Goal: Task Accomplishment & Management: Manage account settings

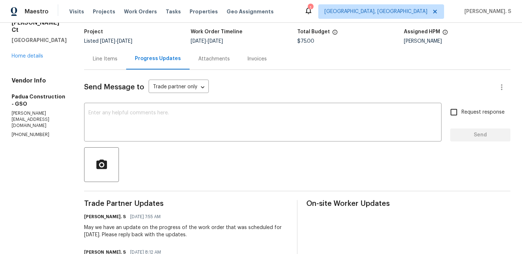
scroll to position [88, 0]
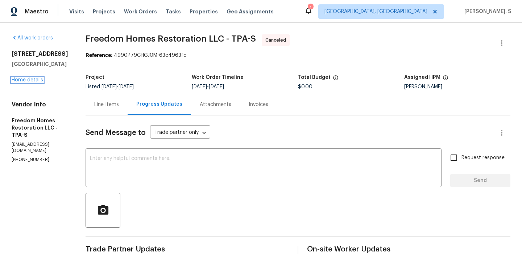
click at [34, 83] on link "Home details" at bounding box center [28, 80] width 32 height 5
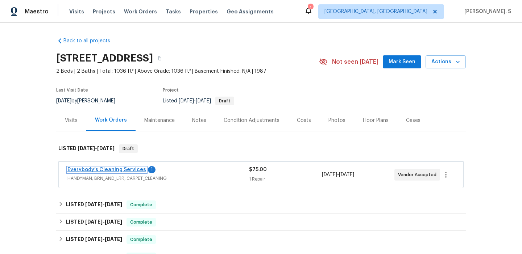
click at [99, 167] on link "Everybody’s Cleaning Services" at bounding box center [106, 169] width 79 height 5
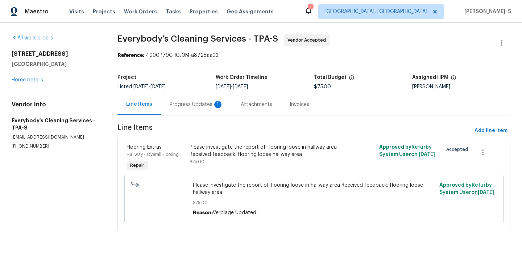
click at [195, 96] on div "Progress Updates 1" at bounding box center [196, 104] width 71 height 21
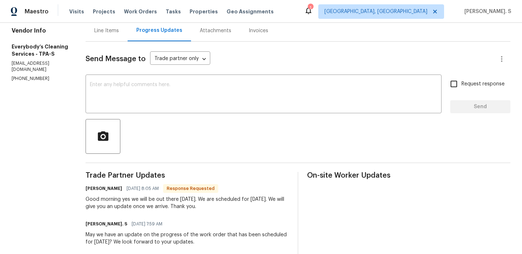
scroll to position [100, 0]
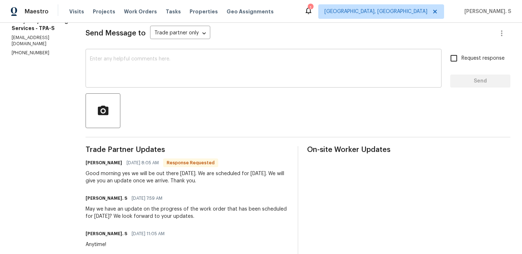
click at [199, 69] on textarea at bounding box center [263, 69] width 347 height 25
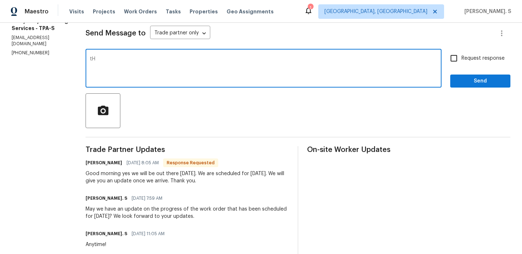
type textarea "t"
type textarea "Thanks for the heads-up. Kindly keep us posted with the updates today once done."
click at [199, 176] on div "Good morning yes we will be out there today. We are scheduled for today. We wil…" at bounding box center [187, 177] width 203 height 14
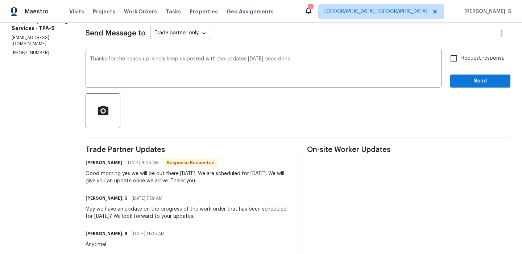
click at [199, 176] on div "Good morning yes we will be out there today. We are scheduled for today. We wil…" at bounding box center [187, 177] width 203 height 14
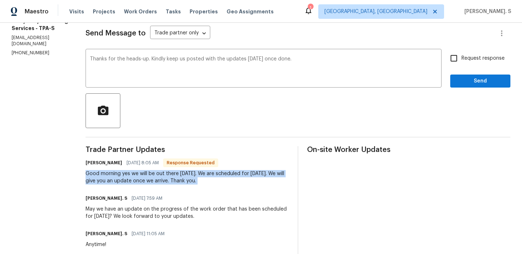
copy div "Good morning yes we will be out there today. We are scheduled for today. We wil…"
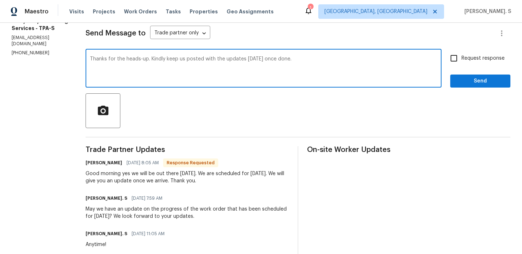
drag, startPoint x: 193, startPoint y: 59, endPoint x: 351, endPoint y: 60, distance: 158.0
click at [351, 60] on textarea "Thanks for the heads-up. Kindly keep us posted with the updates today once done." at bounding box center [263, 69] width 347 height 25
click at [467, 58] on span "Request response" at bounding box center [482, 59] width 43 height 8
click at [461, 58] on input "Request response" at bounding box center [453, 58] width 15 height 15
checkbox input "true"
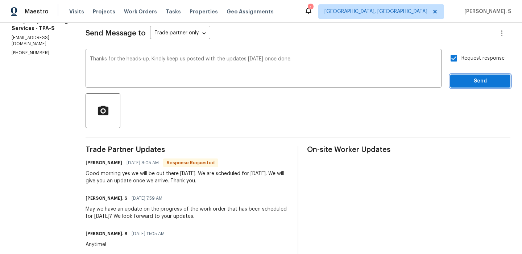
click at [465, 80] on span "Send" at bounding box center [480, 81] width 49 height 9
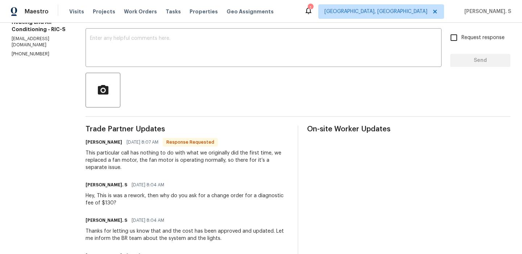
scroll to position [51, 0]
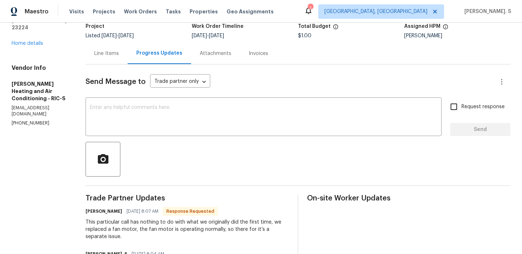
click at [153, 172] on div at bounding box center [298, 159] width 425 height 35
click at [98, 55] on div "Line Items" at bounding box center [106, 53] width 25 height 7
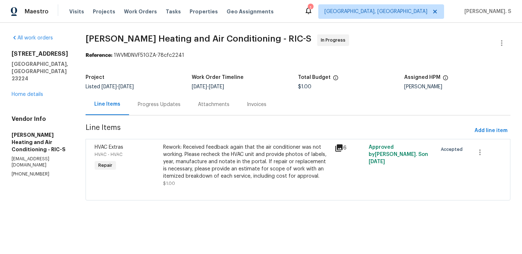
click at [208, 153] on div "Rework: Received feedback again that the air conditioner was not working. Pleas…" at bounding box center [246, 162] width 167 height 36
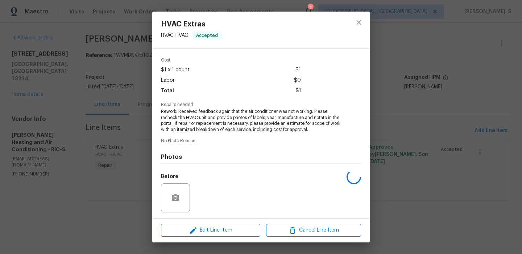
scroll to position [58, 0]
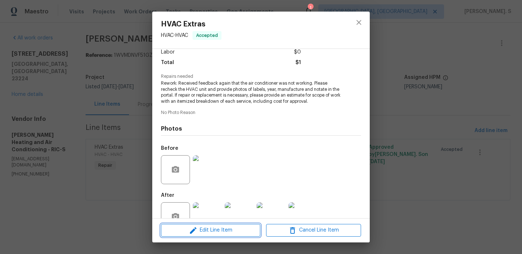
click at [200, 231] on span "Edit Line Item" at bounding box center [210, 230] width 95 height 9
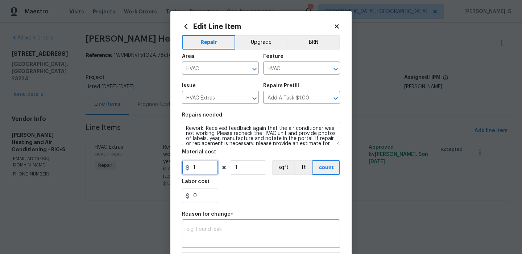
click at [207, 172] on input "1" at bounding box center [200, 168] width 36 height 14
type input "130"
click at [214, 241] on textarea at bounding box center [260, 234] width 149 height 15
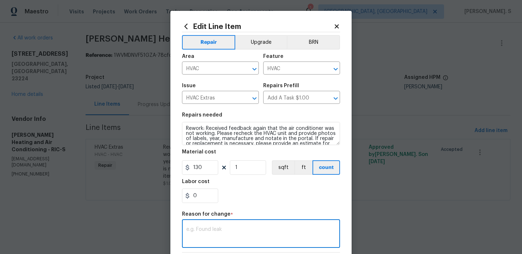
paste textarea "(GJ) Updated per vendor’s final cost."
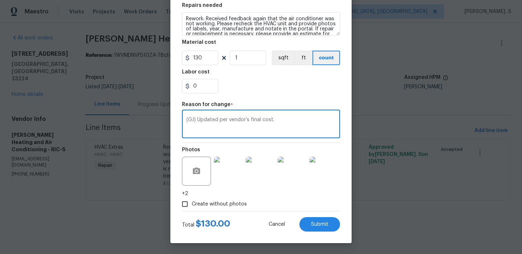
type textarea "(GJ) Updated per vendor’s final cost."
click at [313, 233] on div "Edit Line Item Repair Upgrade BRN Area HVAC ​ Feature HVAC ​ Issue HVAC Extras …" at bounding box center [260, 72] width 181 height 342
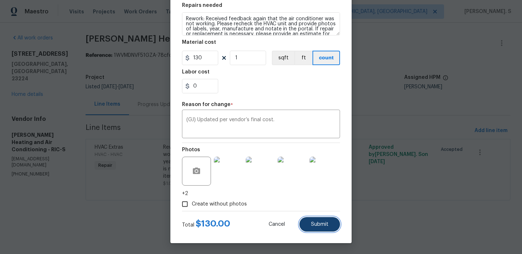
click at [321, 218] on button "Submit" at bounding box center [319, 224] width 41 height 14
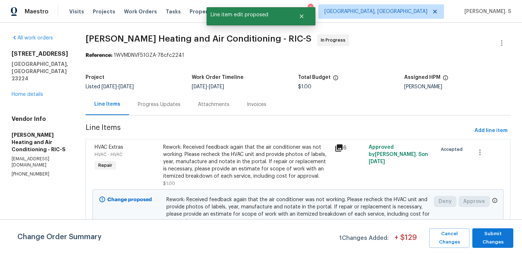
scroll to position [0, 0]
click at [497, 232] on span "Submit Changes" at bounding box center [493, 238] width 34 height 17
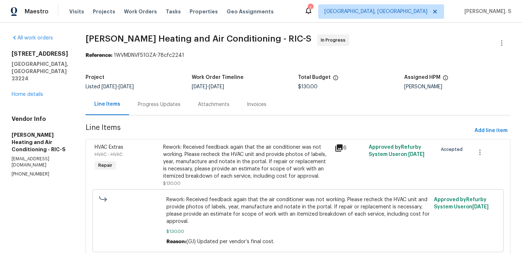
click at [148, 89] on div "Listed 9/10/2025 - 9/25/2025" at bounding box center [139, 86] width 106 height 5
click at [145, 100] on div "Progress Updates" at bounding box center [159, 104] width 60 height 21
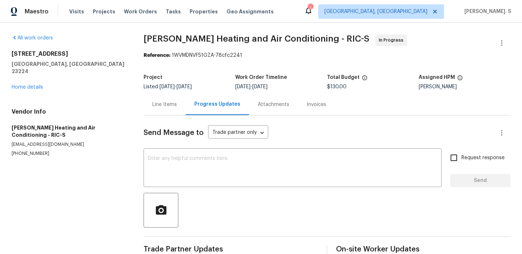
click at [158, 150] on div "Send Message to Trade partner only Trade partner only ​ x ​ Request response Se…" at bounding box center [326, 187] width 367 height 143
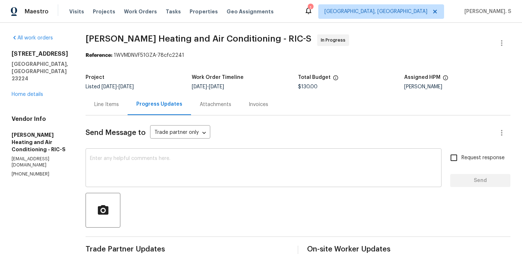
click at [158, 158] on textarea at bounding box center [263, 168] width 347 height 25
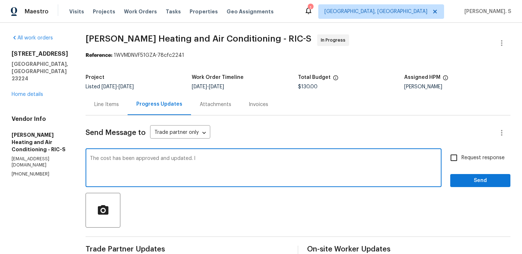
type textarea "The cost has been approved and updated."
click at [109, 163] on textarea "The cost has been approved and updated." at bounding box center [263, 168] width 347 height 25
click at [101, 108] on div "Line Items" at bounding box center [106, 104] width 25 height 7
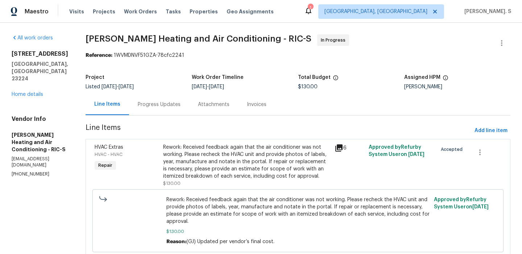
click at [242, 180] on div "Rework: Received feedback again that the air conditioner was not working. Pleas…" at bounding box center [246, 165] width 167 height 43
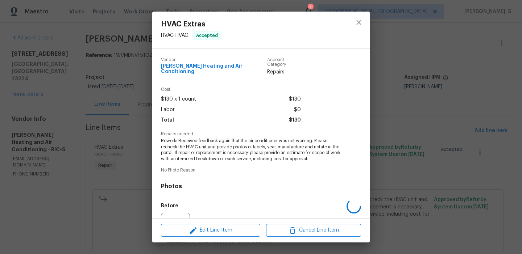
scroll to position [73, 0]
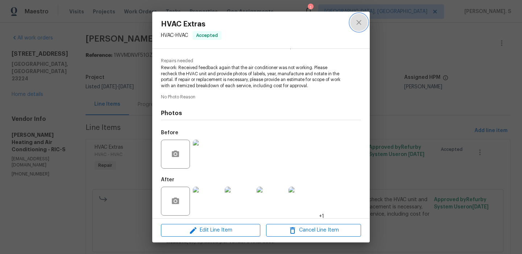
click at [360, 27] on button "close" at bounding box center [358, 22] width 17 height 17
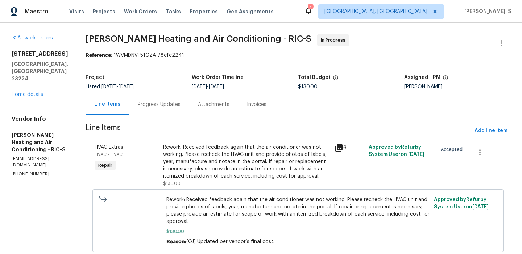
click at [157, 113] on div "Progress Updates" at bounding box center [159, 104] width 60 height 21
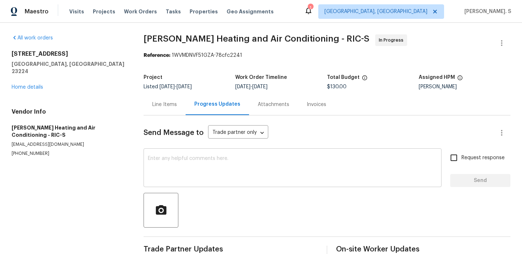
click at [159, 162] on textarea at bounding box center [292, 168] width 289 height 25
paste textarea "The cost has been approved and updated."
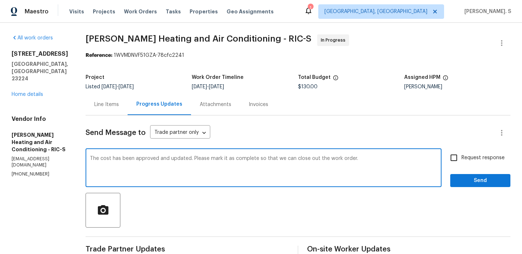
click at [159, 162] on textarea "The cost has been approved and updated. Please mark it as complete so that we c…" at bounding box center [263, 168] width 347 height 25
type textarea "The cost has been approved and updated. Please mark it as complete so that we c…"
click at [456, 156] on input "Request response" at bounding box center [453, 157] width 15 height 15
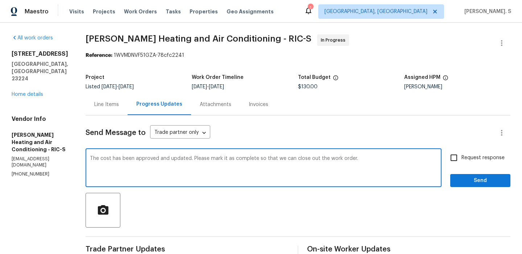
checkbox input "true"
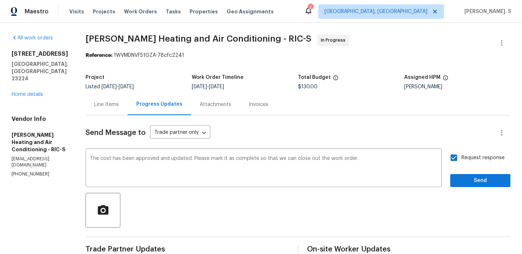
click at [460, 177] on span "Send" at bounding box center [480, 180] width 49 height 9
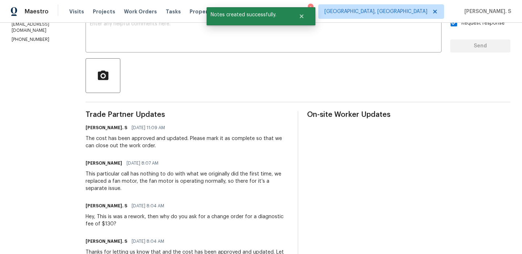
scroll to position [146, 0]
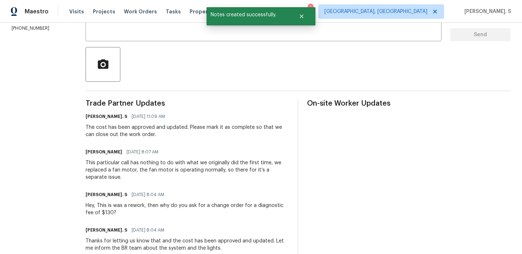
click at [143, 171] on div "This particular call has nothing to do with what we originally did the first ti…" at bounding box center [187, 170] width 203 height 22
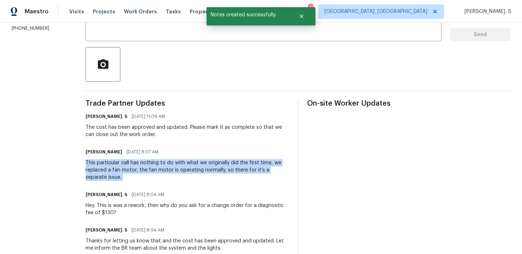
copy div "This particular call has nothing to do with what we originally did the first ti…"
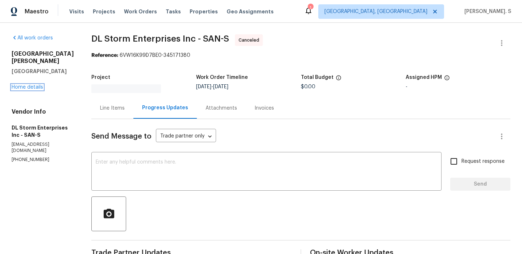
click at [28, 85] on link "Home details" at bounding box center [28, 87] width 32 height 5
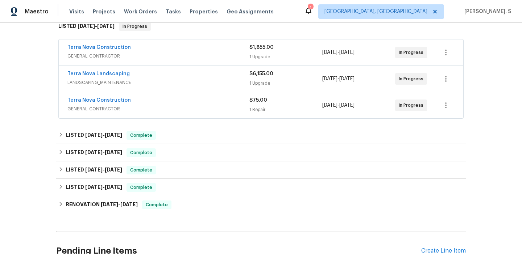
scroll to position [123, 0]
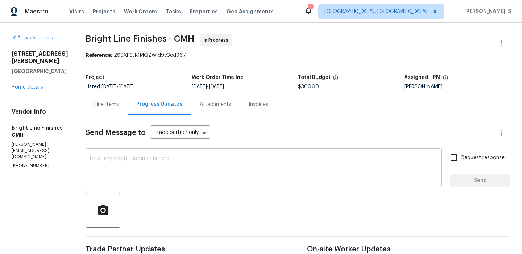
click at [145, 174] on textarea at bounding box center [263, 168] width 347 height 25
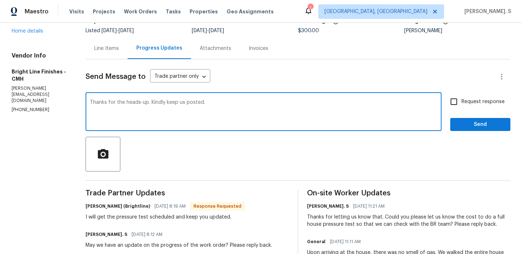
scroll to position [165, 0]
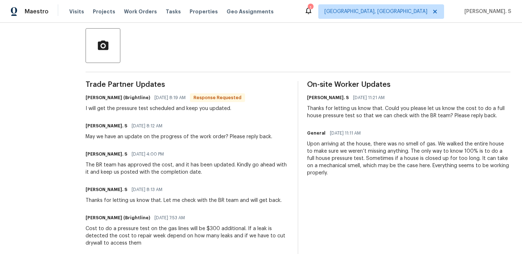
type textarea "Thanks for the heads-up. Kindly keep us posted."
click at [137, 114] on div "Trade Partner Updates [PERSON_NAME] (Brightline) [DATE] 8:19 AM Response Reques…" at bounding box center [187, 257] width 203 height 353
copy div "I will get the pressure test scheduled and keep you updated."
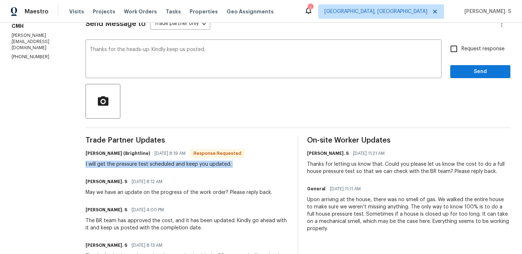
scroll to position [21, 0]
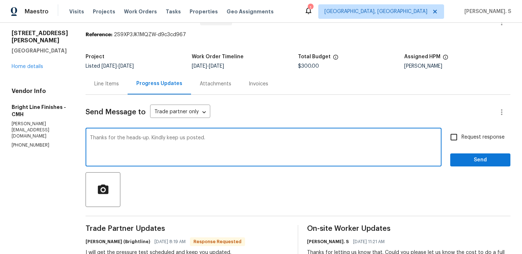
drag, startPoint x: 166, startPoint y: 136, endPoint x: 264, endPoint y: 136, distance: 98.5
click at [264, 136] on textarea "Thanks for the heads-up. Kindly keep us posted." at bounding box center [263, 148] width 347 height 25
click at [478, 142] on label "Request response" at bounding box center [475, 137] width 58 height 15
click at [461, 142] on input "Request response" at bounding box center [453, 137] width 15 height 15
checkbox input "true"
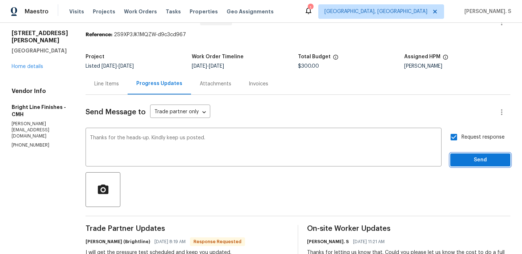
click at [476, 158] on span "Send" at bounding box center [480, 160] width 49 height 9
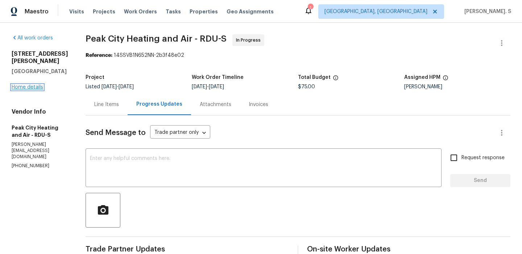
click at [36, 86] on link "Home details" at bounding box center [28, 87] width 32 height 5
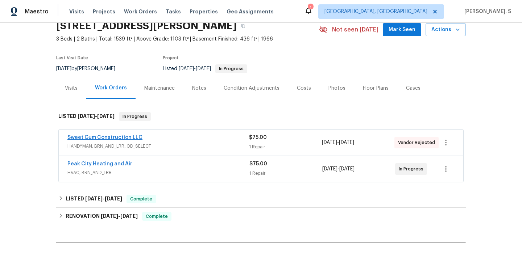
scroll to position [41, 0]
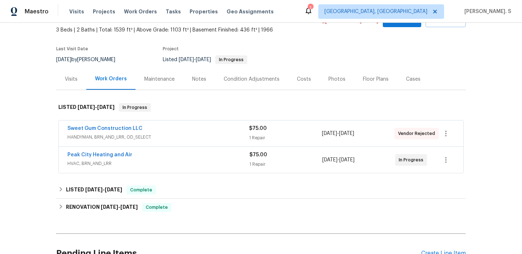
click at [135, 132] on span "Sweet Gum Construction LLC" at bounding box center [104, 128] width 75 height 7
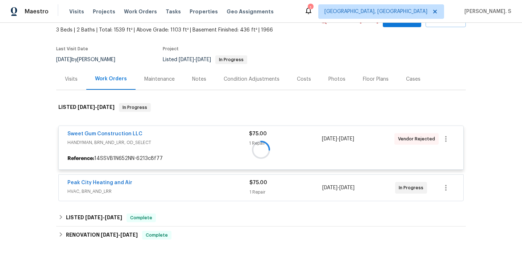
click at [125, 134] on div at bounding box center [260, 150] width 409 height 108
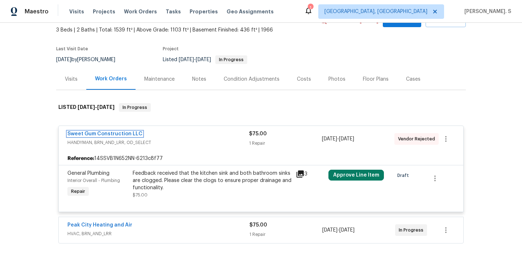
click at [125, 134] on link "Sweet Gum Construction LLC" at bounding box center [104, 134] width 75 height 5
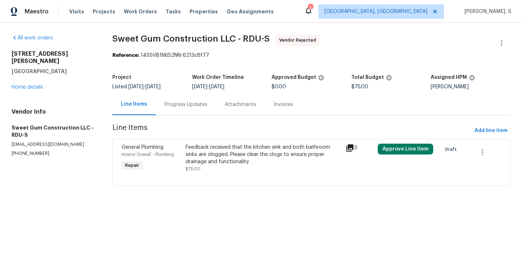
click at [220, 139] on section "Sweet Gum Construction LLC - RDU-S Vendor Rejected Reference: 14SSVB1N652NN-621…" at bounding box center [311, 114] width 398 height 161
click at [29, 85] on link "Home details" at bounding box center [28, 87] width 32 height 5
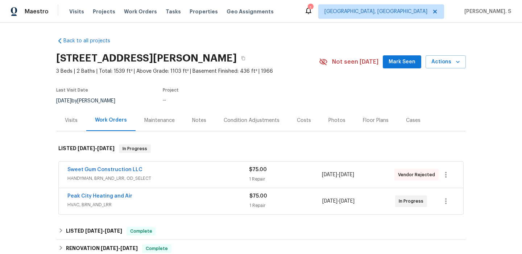
scroll to position [114, 0]
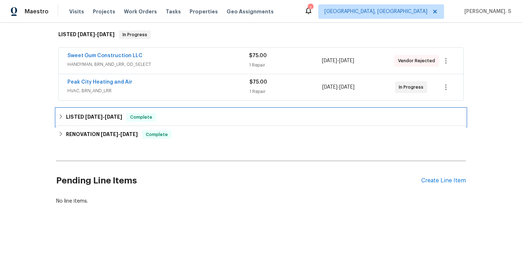
click at [108, 118] on span "[DATE]" at bounding box center [113, 116] width 17 height 5
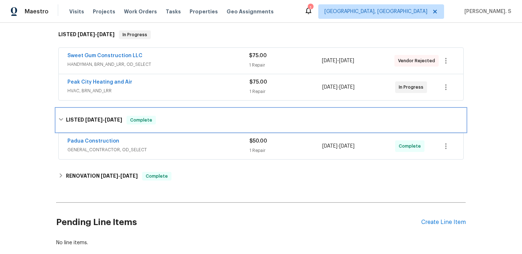
scroll to position [146, 0]
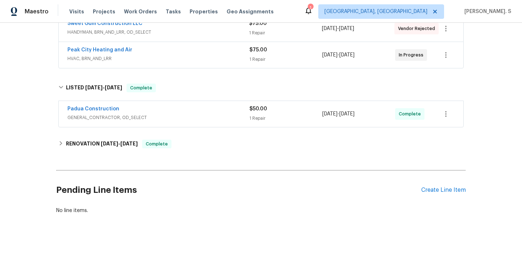
click at [107, 114] on span "GENERAL_CONTRACTOR, OD_SELECT" at bounding box center [158, 117] width 182 height 7
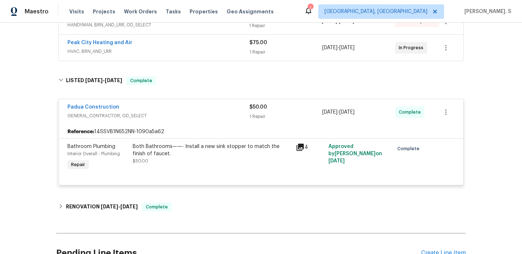
scroll to position [157, 0]
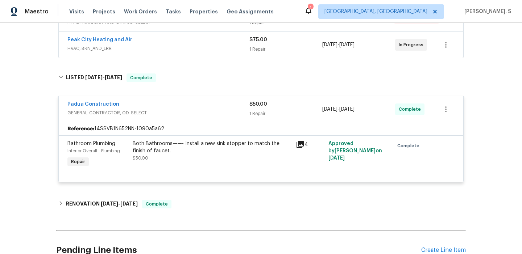
click at [170, 154] on div "Both Bathrooms——- Install a new sink stopper to match the finish of faucet." at bounding box center [212, 147] width 159 height 14
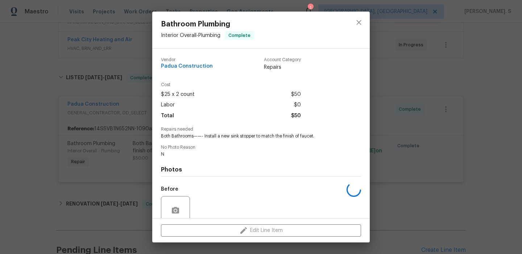
scroll to position [61, 0]
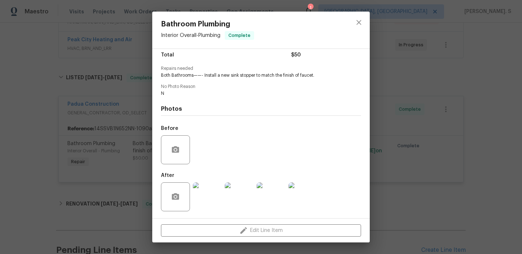
click at [257, 199] on img at bounding box center [271, 197] width 29 height 29
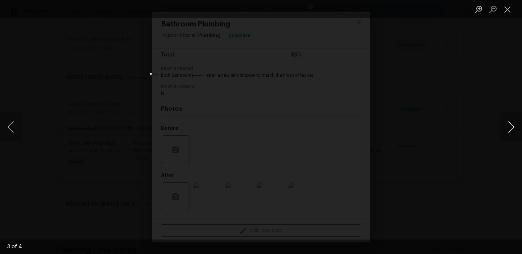
click at [510, 126] on button "Next image" at bounding box center [511, 127] width 22 height 29
click at [504, 17] on li "Lightbox" at bounding box center [507, 9] width 14 height 18
click at [505, 11] on button "Close lightbox" at bounding box center [507, 9] width 14 height 13
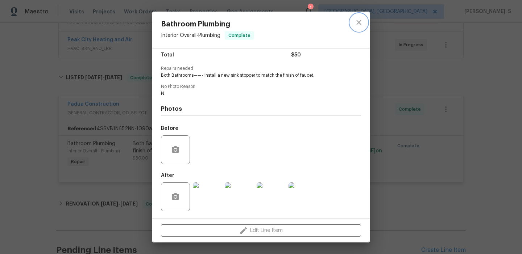
click at [351, 21] on button "close" at bounding box center [358, 22] width 17 height 17
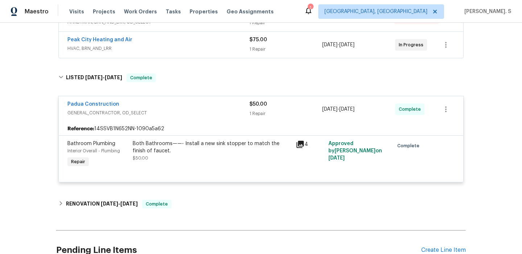
scroll to position [0, 0]
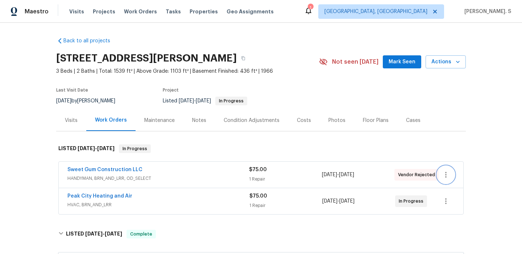
click at [450, 177] on icon "button" at bounding box center [445, 175] width 9 height 9
click at [453, 171] on li "Edit" at bounding box center [476, 175] width 78 height 12
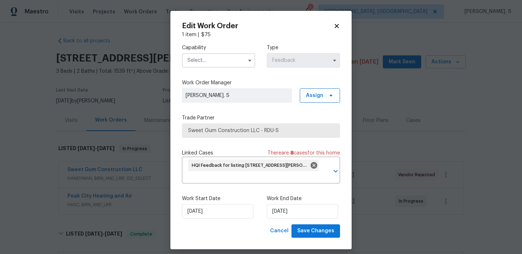
click at [228, 53] on div "Capability" at bounding box center [218, 56] width 73 height 24
click at [225, 67] on input "text" at bounding box center [218, 60] width 73 height 14
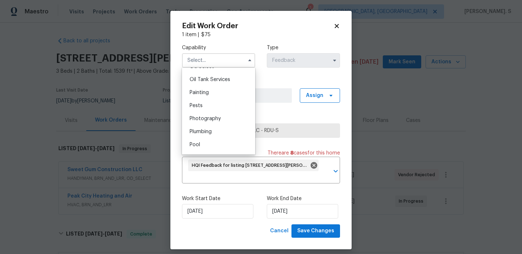
scroll to position [610, 0]
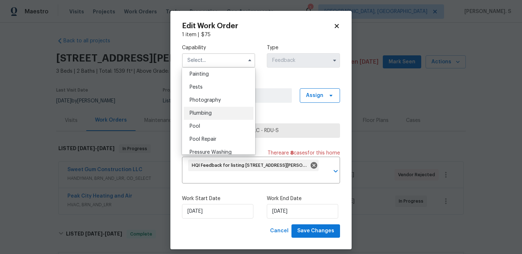
click at [210, 114] on span "Plumbing" at bounding box center [200, 113] width 22 height 5
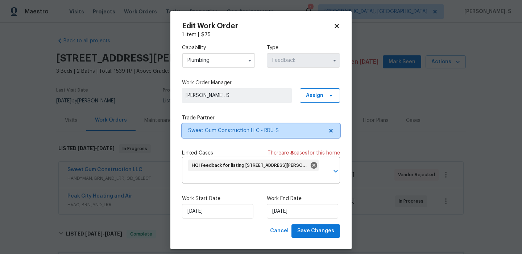
click at [331, 132] on icon at bounding box center [331, 131] width 4 height 4
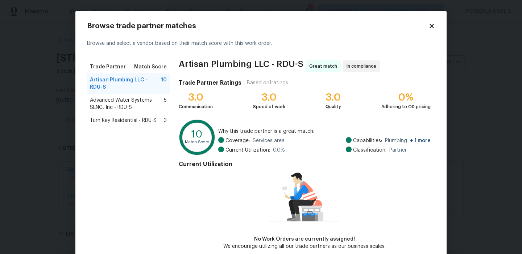
scroll to position [36, 0]
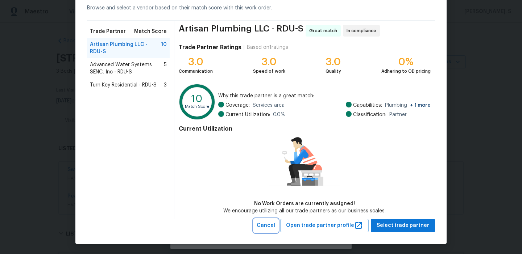
click at [271, 220] on button "Cancel" at bounding box center [266, 225] width 24 height 13
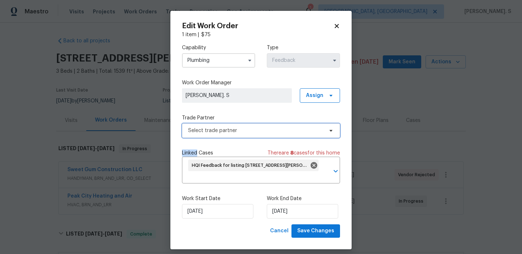
scroll to position [0, 0]
click at [221, 59] on input "Plumbing" at bounding box center [218, 60] width 73 height 14
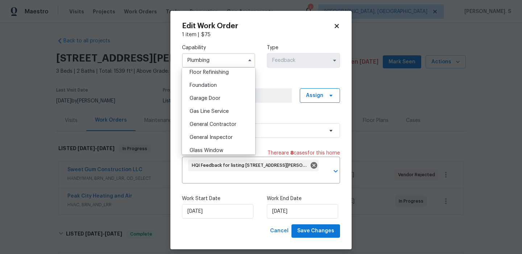
scroll to position [327, 0]
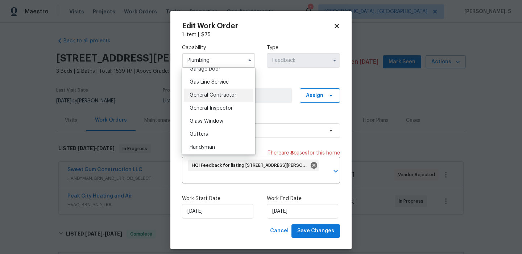
click at [221, 89] on div "General Contractor" at bounding box center [219, 95] width 70 height 13
type input "General Contractor"
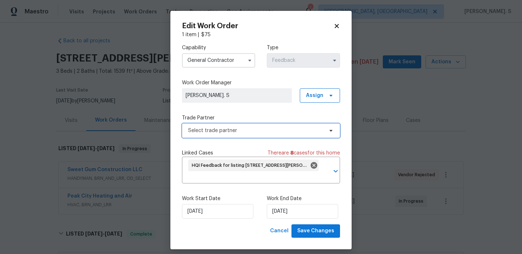
click at [300, 127] on span "Select trade partner" at bounding box center [255, 130] width 135 height 7
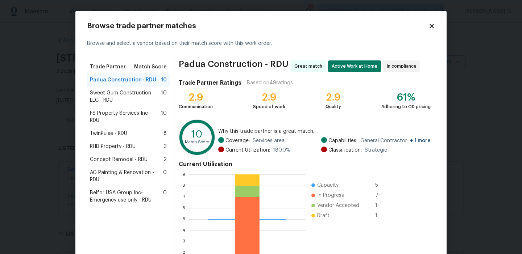
scroll to position [65, 0]
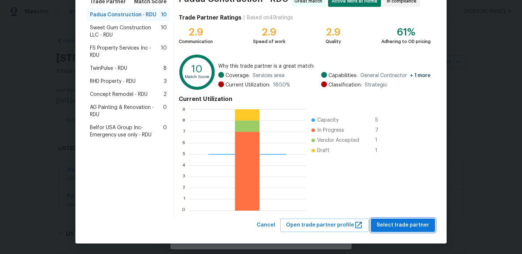
click at [405, 220] on button "Select trade partner" at bounding box center [403, 225] width 64 height 13
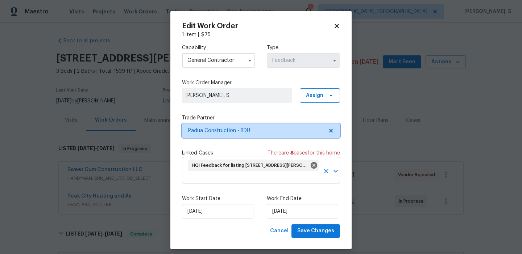
scroll to position [0, 0]
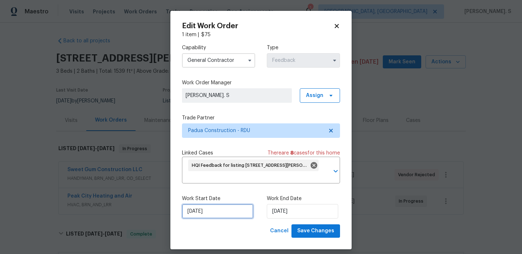
click at [216, 205] on input "9/24/2025" at bounding box center [217, 211] width 71 height 14
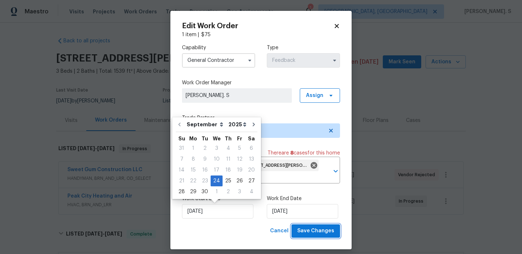
click at [311, 226] on button "Save Changes" at bounding box center [315, 231] width 49 height 13
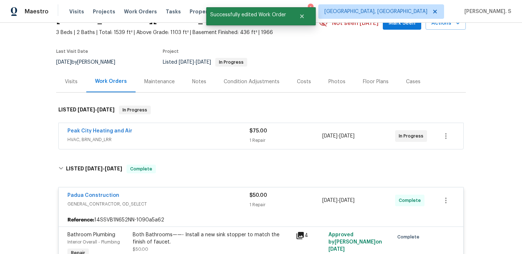
scroll to position [25, 0]
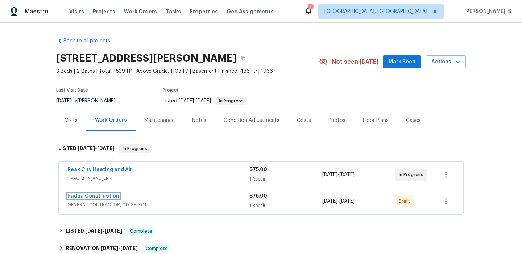
click at [106, 195] on link "Padua Construction" at bounding box center [93, 196] width 52 height 5
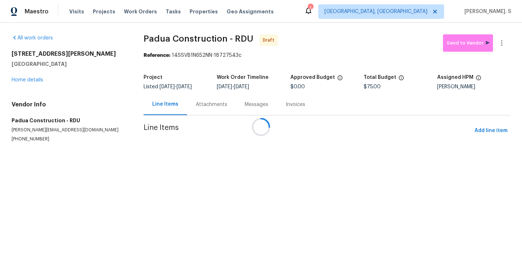
click at [276, 166] on div at bounding box center [261, 127] width 522 height 254
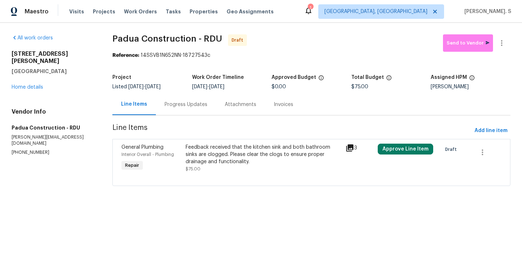
click at [276, 166] on div "Feedback received that the kitchen sink and both bathroom sinks are clogged. Pl…" at bounding box center [264, 158] width 156 height 29
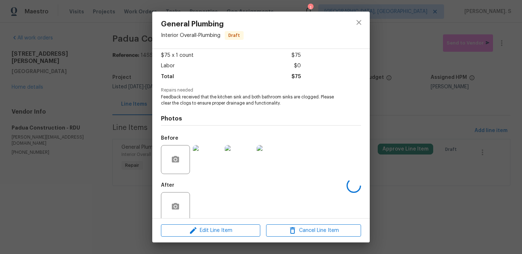
scroll to position [49, 0]
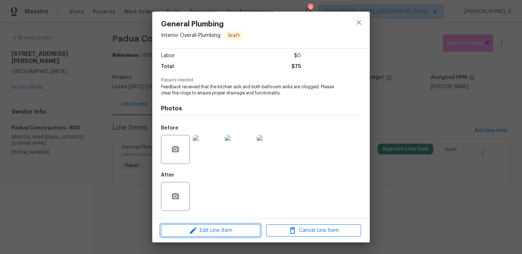
click at [237, 233] on span "Edit Line Item" at bounding box center [210, 230] width 95 height 9
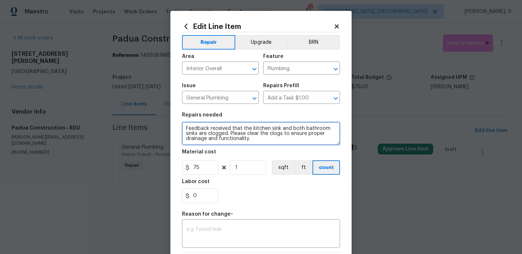
click at [224, 130] on textarea "Feedback received that the kitchen sink and both bathroom sinks are clogged. Pl…" at bounding box center [261, 133] width 158 height 23
paste textarea "Rework:"
type textarea "Rework: Feedback received that the kitchen sink and both bathroom sinks are clo…"
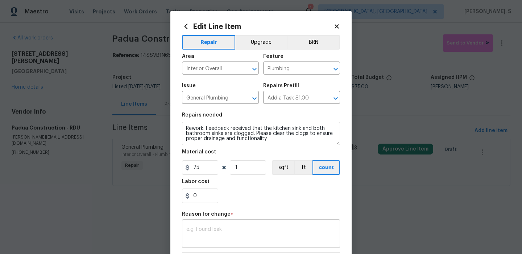
click at [218, 234] on textarea at bounding box center [260, 234] width 149 height 15
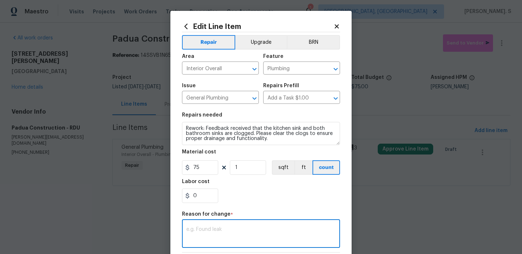
click at [234, 229] on textarea at bounding box center [260, 234] width 149 height 15
type textarea "Verbiage Updated."
click at [201, 169] on input "75" at bounding box center [200, 168] width 36 height 14
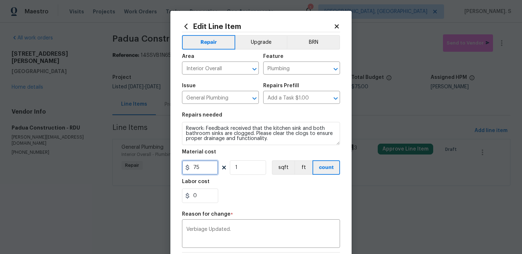
click at [201, 169] on input "75" at bounding box center [200, 168] width 36 height 14
type input "1"
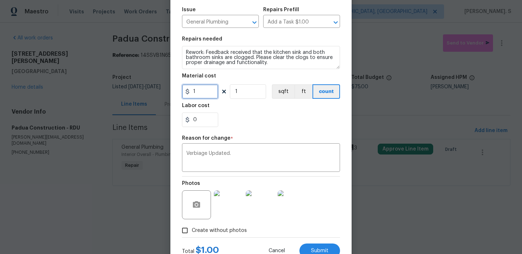
scroll to position [103, 0]
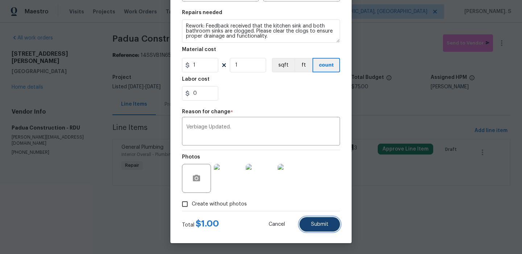
click at [337, 227] on button "Submit" at bounding box center [319, 224] width 41 height 14
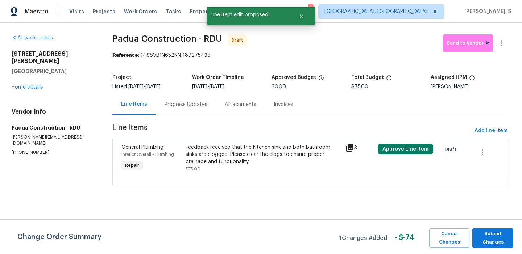
scroll to position [0, 0]
click at [484, 233] on span "Submit Changes" at bounding box center [493, 238] width 34 height 17
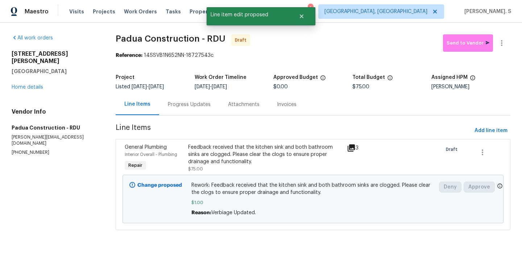
click at [191, 106] on div "Progress Updates" at bounding box center [189, 104] width 43 height 7
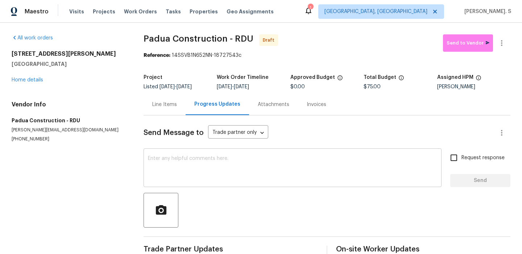
click at [246, 175] on textarea at bounding box center [292, 168] width 289 height 25
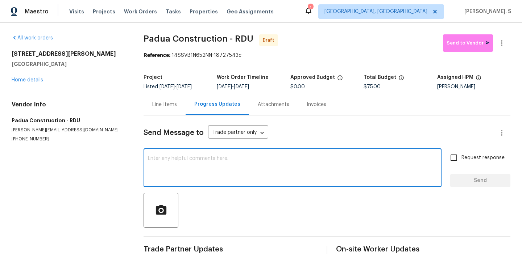
paste textarea "Hi this is Glory with Opendoor. I’m confirming you received the WO for the prop…"
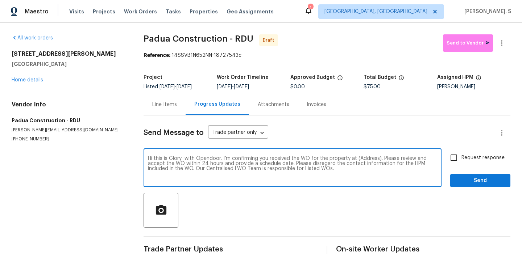
click at [366, 157] on textarea "Hi this is Glory with Opendoor. I’m confirming you received the WO for the prop…" at bounding box center [292, 168] width 289 height 25
paste textarea "1007 Vass Rd, Spring Lake, NC 28390"
type textarea "Hi this is Glory with Opendoor. I’m confirming you received the WO for the prop…"
click at [503, 43] on icon "button" at bounding box center [501, 43] width 9 height 9
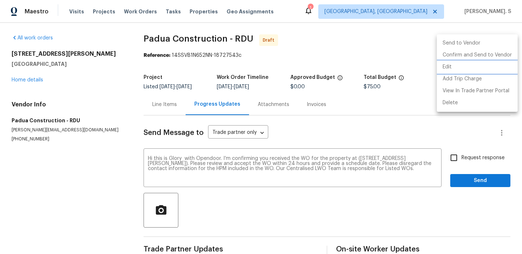
click at [493, 64] on li "Edit" at bounding box center [477, 67] width 81 height 12
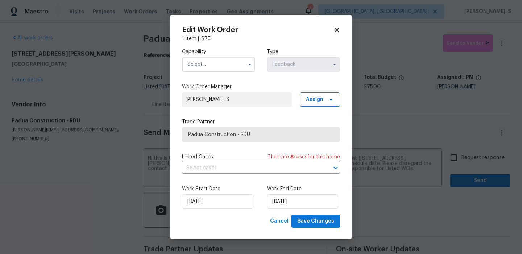
click at [191, 67] on input "text" at bounding box center [218, 64] width 73 height 14
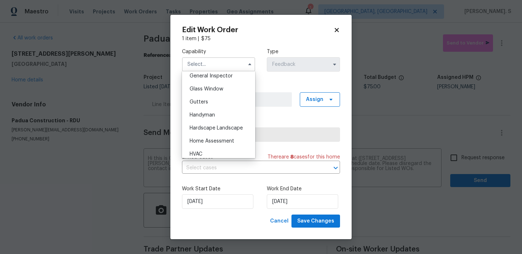
scroll to position [381, 0]
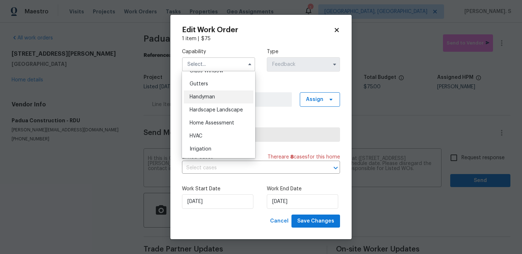
click at [205, 100] on div "Handyman" at bounding box center [219, 97] width 70 height 13
type input "Handyman"
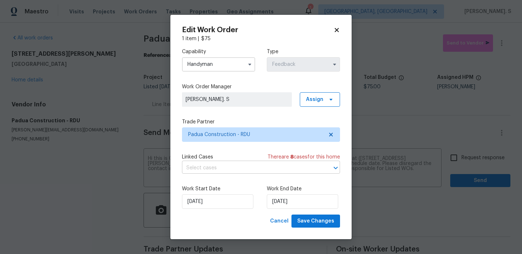
click at [215, 172] on input "text" at bounding box center [251, 168] width 138 height 11
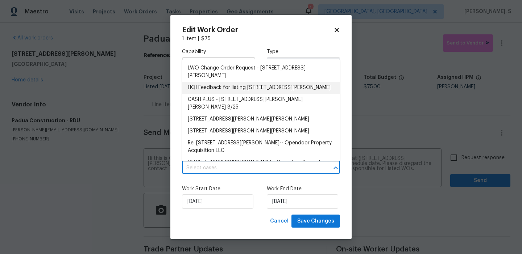
click at [213, 94] on li "HQI Feedback for listing 1007 Vass Rd, Spring Lake, NC 28390" at bounding box center [261, 88] width 158 height 12
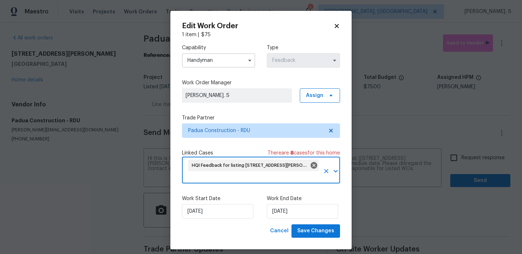
click at [313, 222] on div "Work Start Date 9/24/2025 Work End Date 9/26/2025" at bounding box center [261, 206] width 158 height 35
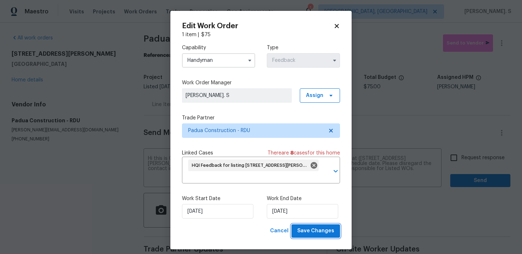
click at [316, 234] on span "Save Changes" at bounding box center [315, 231] width 37 height 9
click at [471, 154] on body "Maestro Visits Projects Work Orders Tasks Properties Geo Assignments 1 Albuquer…" at bounding box center [261, 127] width 522 height 254
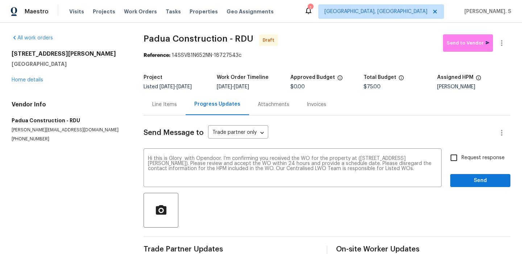
click at [471, 154] on label "Request response" at bounding box center [475, 157] width 58 height 15
click at [461, 154] on input "Request response" at bounding box center [453, 157] width 15 height 15
checkbox input "true"
click at [471, 187] on button "Send" at bounding box center [480, 180] width 60 height 13
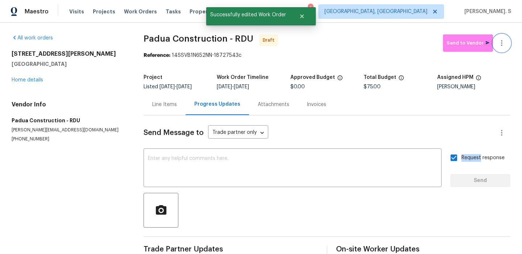
click at [504, 46] on icon "button" at bounding box center [501, 43] width 9 height 9
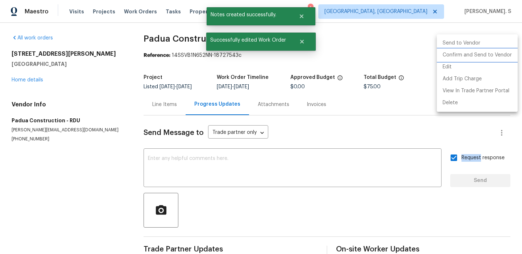
click at [500, 58] on li "Confirm and Send to Vendor" at bounding box center [477, 55] width 81 height 12
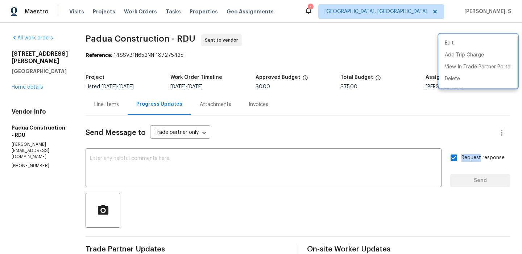
click at [226, 155] on div at bounding box center [261, 127] width 522 height 254
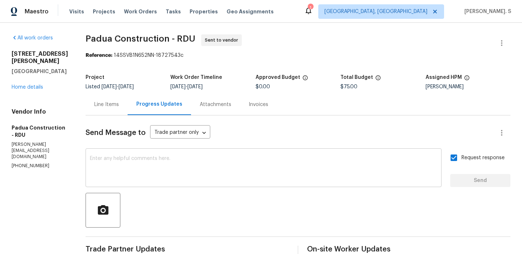
click at [224, 157] on textarea at bounding box center [263, 168] width 347 height 25
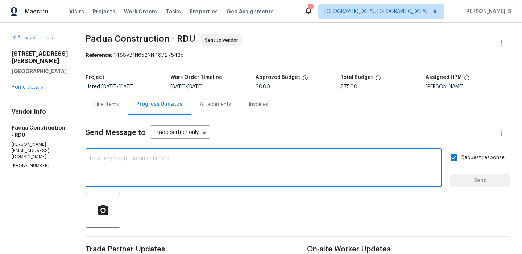
paste textarea "The Work Orders must include before-photos (both close-up and wide-angle) and a…"
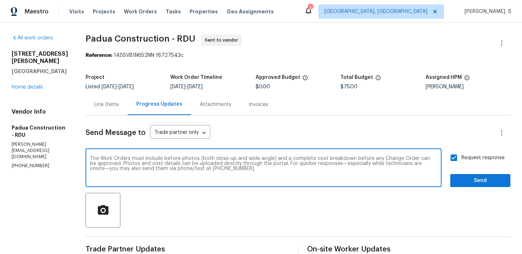
type textarea "The Work Orders must include before-photos (both close-up and wide-angle) and a…"
click at [476, 173] on div "Request response Send" at bounding box center [480, 168] width 60 height 37
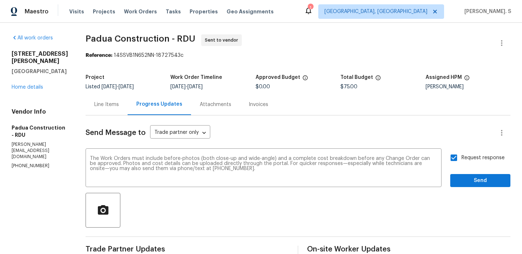
click at [477, 174] on div "Request response Send" at bounding box center [480, 168] width 60 height 37
click at [472, 181] on span "Send" at bounding box center [480, 180] width 49 height 9
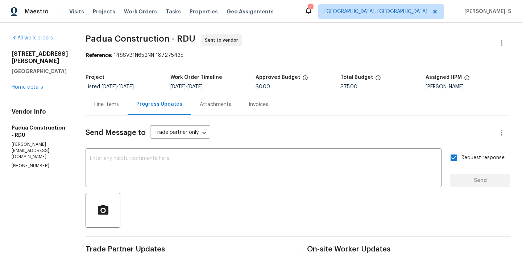
click at [136, 44] on span "Padua Construction - RDU Sent to vendor" at bounding box center [289, 42] width 407 height 17
copy span "Padua Construction - RDU"
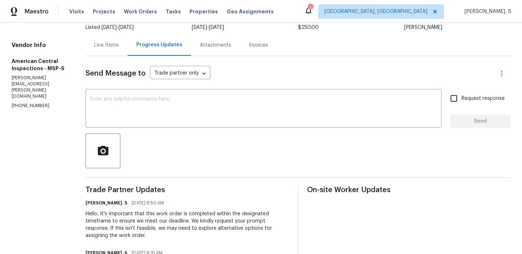
scroll to position [116, 0]
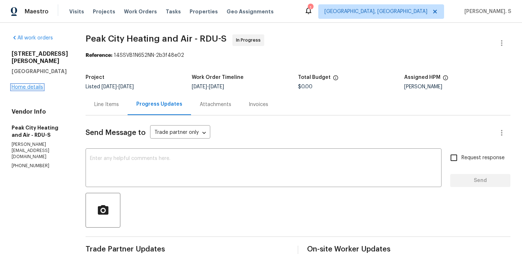
click at [23, 85] on link "Home details" at bounding box center [28, 87] width 32 height 5
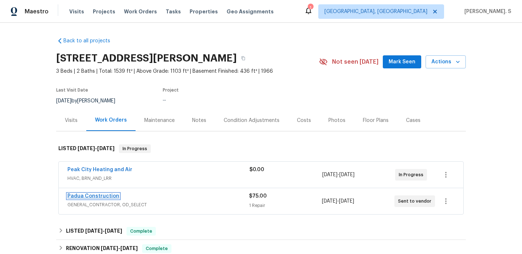
click at [103, 195] on link "Padua Construction" at bounding box center [93, 196] width 52 height 5
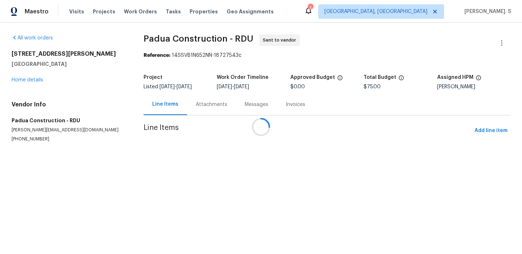
click at [240, 159] on div at bounding box center [261, 127] width 522 height 254
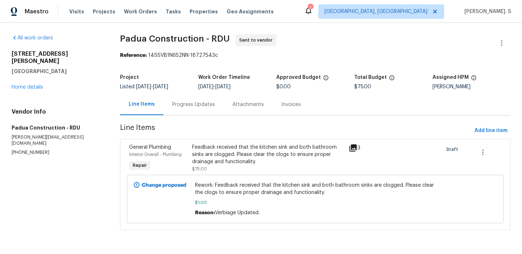
click at [240, 159] on div "Feedback received that the kitchen sink and both bathroom sinks are clogged. Pl…" at bounding box center [268, 155] width 153 height 22
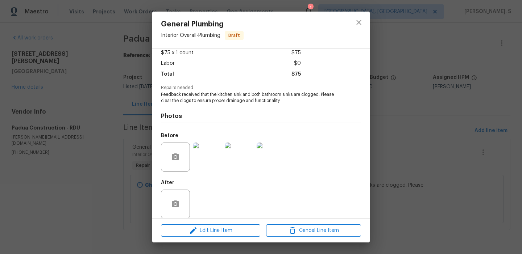
scroll to position [49, 0]
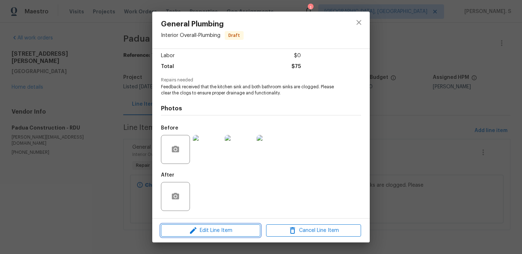
click at [219, 234] on span "Edit Line Item" at bounding box center [210, 230] width 95 height 9
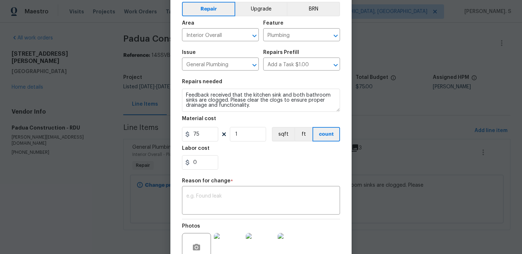
scroll to position [103, 0]
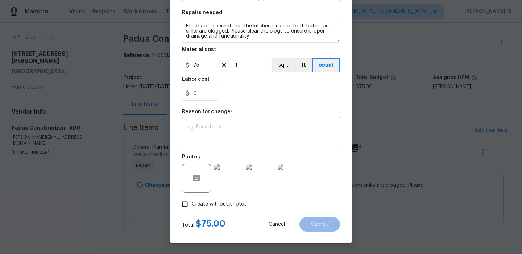
click at [195, 130] on textarea at bounding box center [260, 132] width 149 height 15
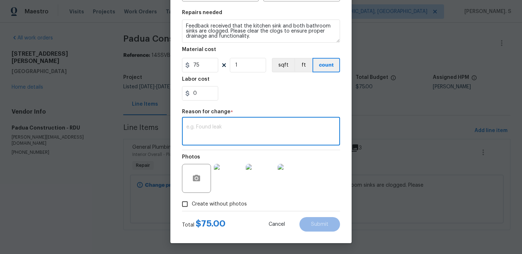
click at [195, 130] on textarea at bounding box center [260, 132] width 149 height 15
type textarea "Verbiage Updated."
click at [315, 220] on button "Submit" at bounding box center [319, 224] width 41 height 14
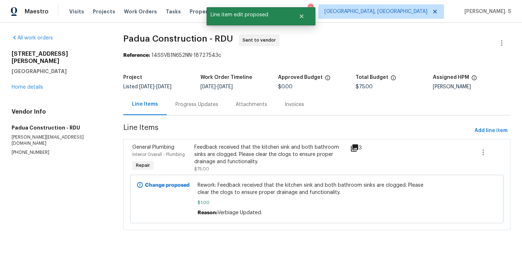
scroll to position [0, 0]
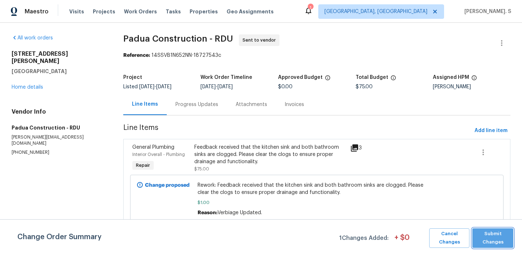
click at [478, 232] on span "Submit Changes" at bounding box center [493, 238] width 34 height 17
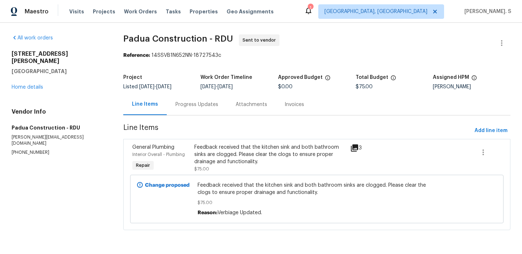
click at [184, 108] on div "Progress Updates" at bounding box center [196, 104] width 43 height 7
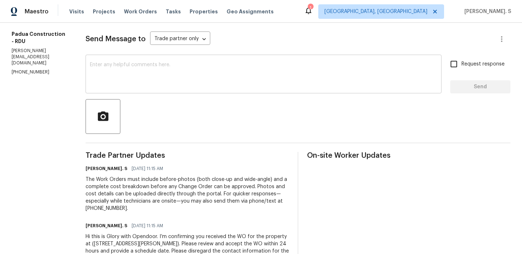
scroll to position [122, 0]
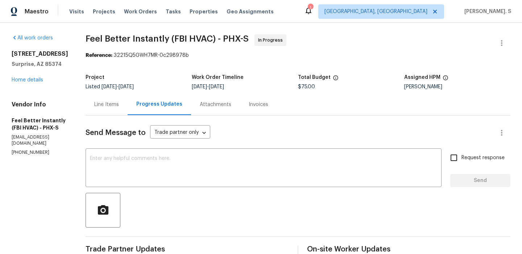
click at [110, 103] on div "Line Items" at bounding box center [106, 104] width 25 height 7
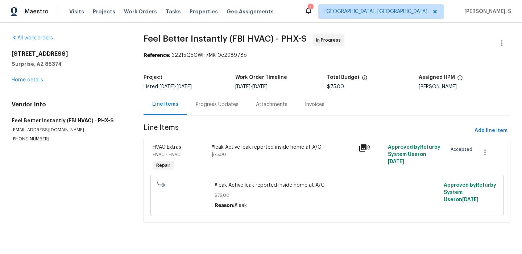
click at [225, 170] on div "#leak Active leak reported inside home at A/C $75.00" at bounding box center [282, 158] width 147 height 33
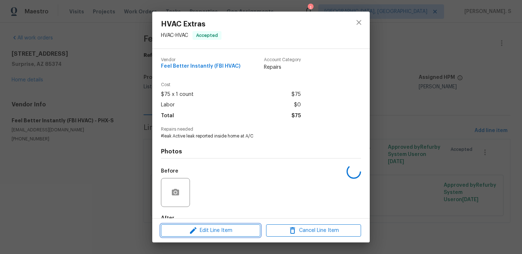
click at [221, 225] on button "Edit Line Item" at bounding box center [210, 231] width 99 height 13
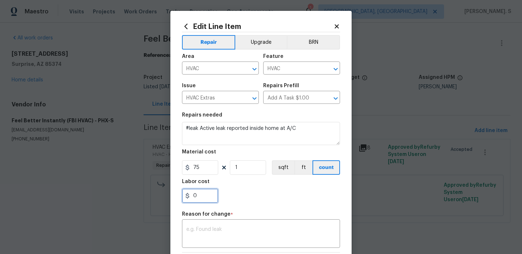
click at [211, 195] on input "0" at bounding box center [200, 196] width 36 height 14
type input "100"
click at [249, 243] on div "x ​" at bounding box center [261, 234] width 158 height 27
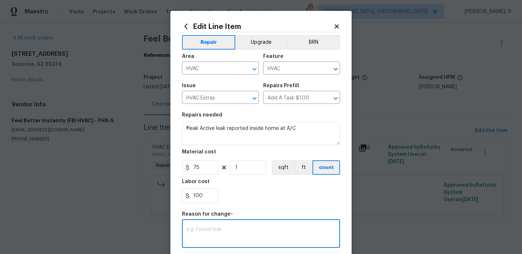
paste textarea "(GJ) Updated per vendor’s final cost."
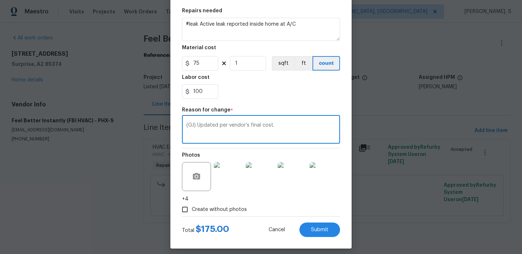
scroll to position [110, 0]
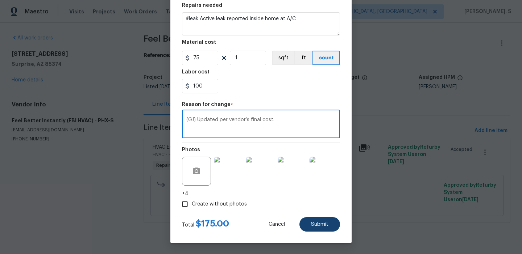
type textarea "(GJ) Updated per vendor’s final cost."
click at [313, 219] on button "Submit" at bounding box center [319, 224] width 41 height 14
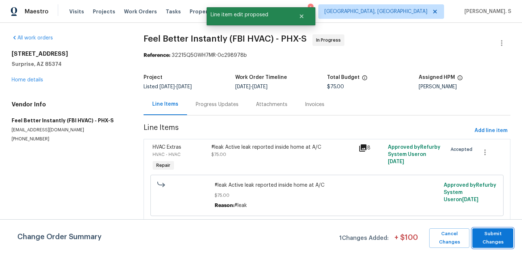
click at [497, 241] on span "Submit Changes" at bounding box center [493, 238] width 34 height 17
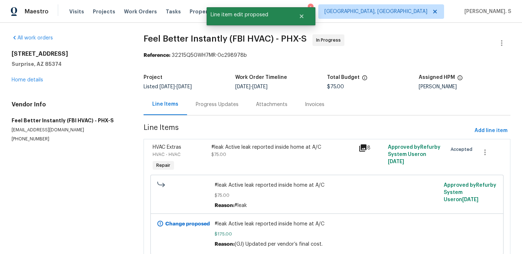
click at [207, 120] on section "Feel Better Instantly (FBI HVAC) - PHX-S In Progress Reference: 32215Q5GWH7MR-0…" at bounding box center [326, 152] width 367 height 236
click at [216, 103] on div "Progress Updates" at bounding box center [217, 104] width 43 height 7
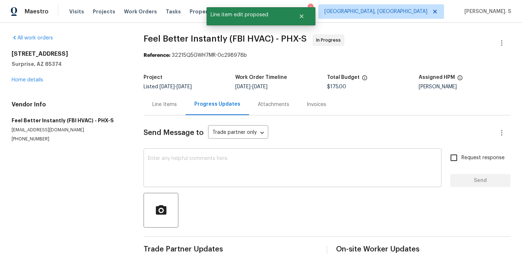
click at [233, 164] on textarea at bounding box center [292, 168] width 289 height 25
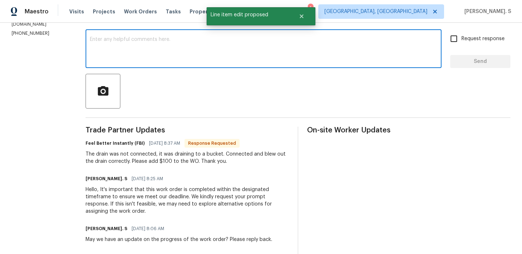
scroll to position [117, 0]
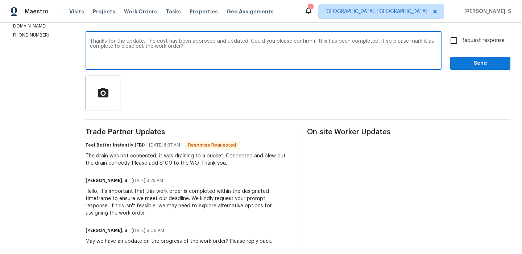
click at [0, 0] on div "c o m p l e t e d ? ," at bounding box center [0, 0] width 0 height 0
type textarea "Thanks for the update. The cost has been approved and updated. Could you please…"
click at [455, 53] on div "Request response Send" at bounding box center [480, 51] width 60 height 37
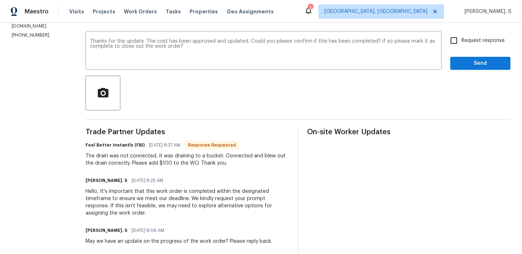
click at [462, 45] on label "Request response" at bounding box center [475, 40] width 58 height 15
click at [461, 45] on input "Request response" at bounding box center [453, 40] width 15 height 15
checkbox input "true"
click at [463, 70] on button "Send" at bounding box center [480, 63] width 60 height 13
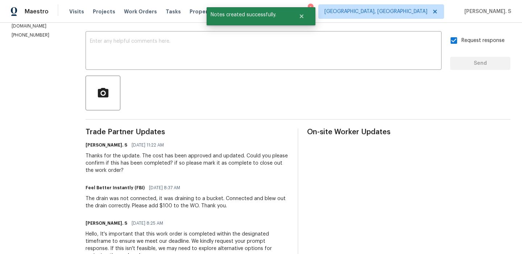
scroll to position [120, 0]
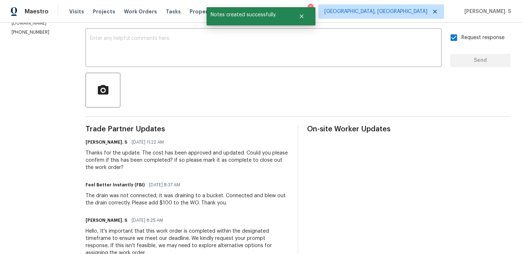
click at [181, 195] on div "The drain was not connected, it was draining to a bucket. Connected and blew ou…" at bounding box center [187, 199] width 203 height 14
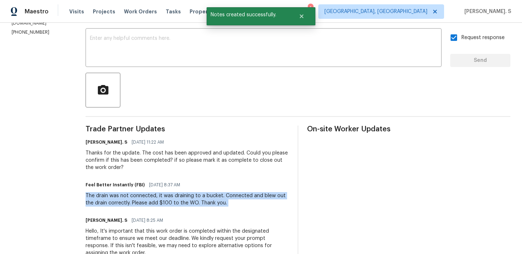
click at [181, 195] on div "The drain was not connected, it was draining to a bucket. Connected and blew ou…" at bounding box center [187, 199] width 203 height 14
copy div "The drain was not connected, it was draining to a bucket. Connected and blew ou…"
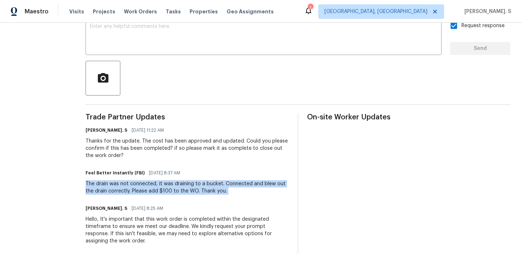
scroll to position [139, 0]
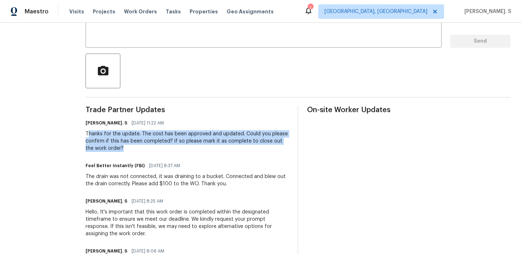
drag, startPoint x: 86, startPoint y: 134, endPoint x: 153, endPoint y: 148, distance: 68.7
click at [153, 148] on div "Thanks for the update. The cost has been approved and updated. Could you please…" at bounding box center [187, 141] width 203 height 22
copy div "hanks for the update. The cost has been approved and updated. Could you please …"
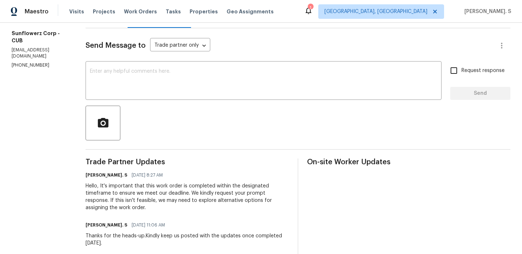
scroll to position [101, 0]
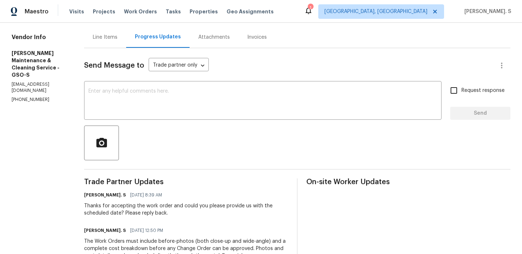
scroll to position [71, 0]
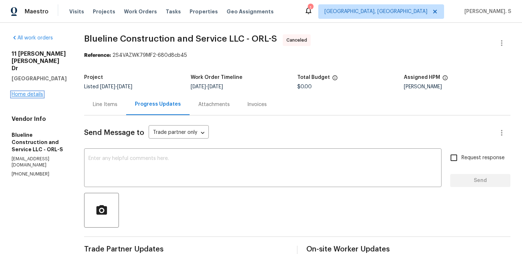
click at [27, 92] on link "Home details" at bounding box center [28, 94] width 32 height 5
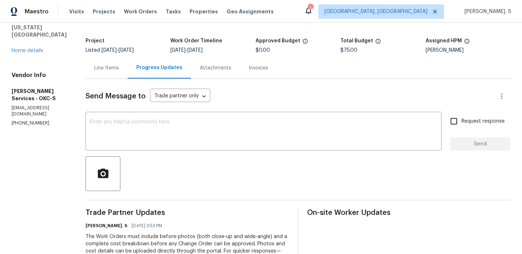
scroll to position [52, 0]
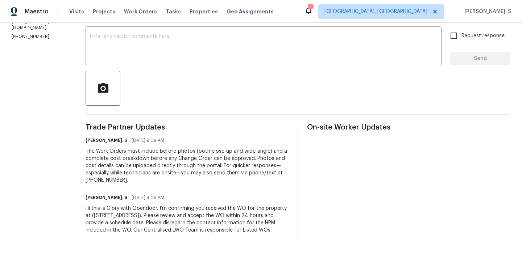
scroll to position [129, 0]
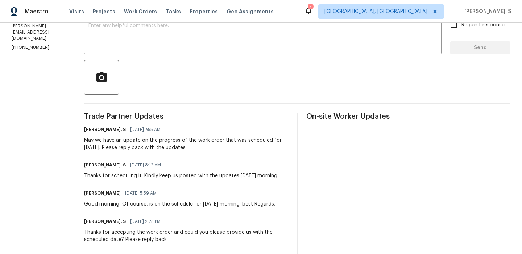
scroll to position [194, 0]
